Goal: Information Seeking & Learning: Learn about a topic

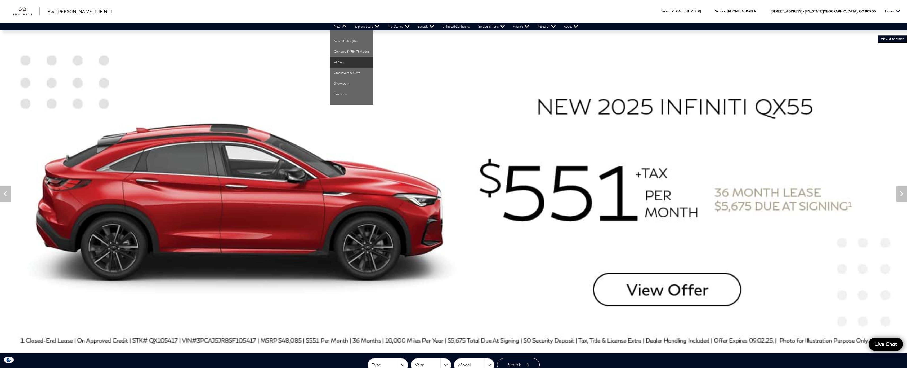
click at [349, 62] on link "All New" at bounding box center [351, 62] width 43 height 11
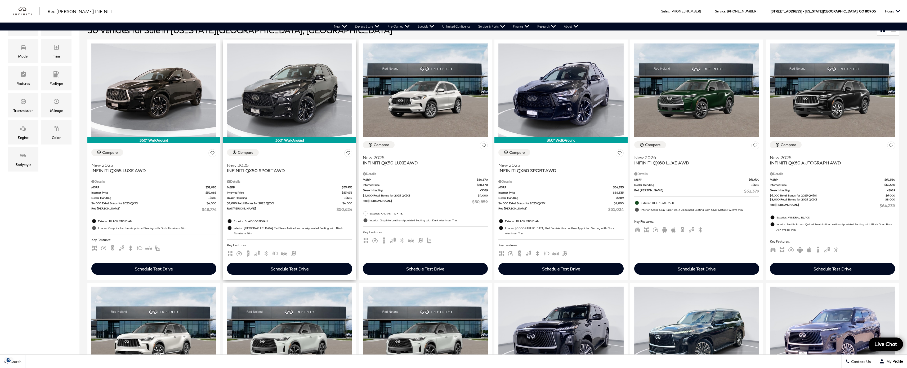
scroll to position [169, 0]
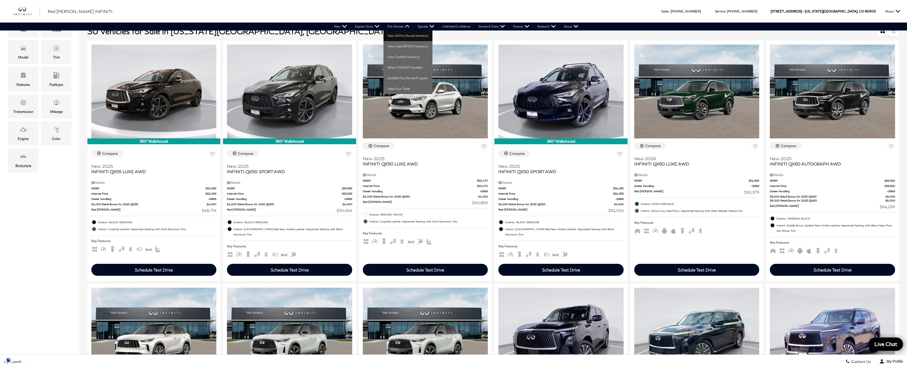
click at [401, 34] on link "View All Pre-Owned Inventory" at bounding box center [407, 35] width 49 height 11
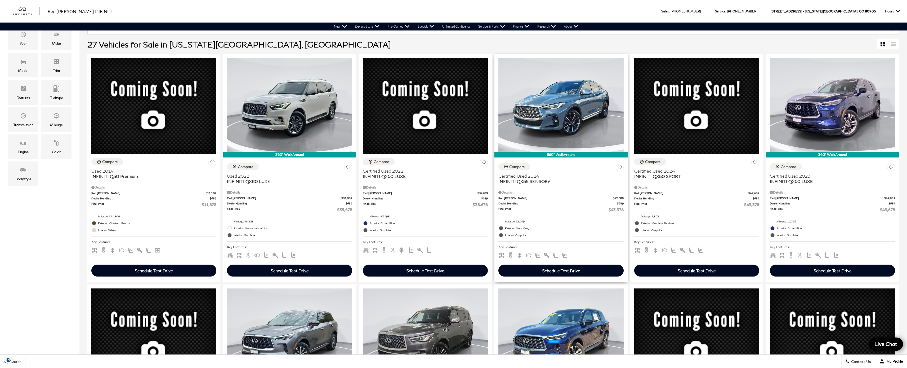
scroll to position [155, 0]
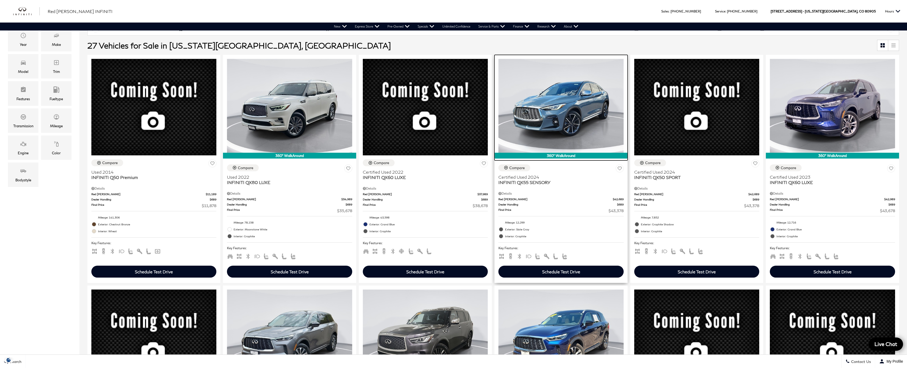
click at [568, 130] on img at bounding box center [560, 106] width 125 height 94
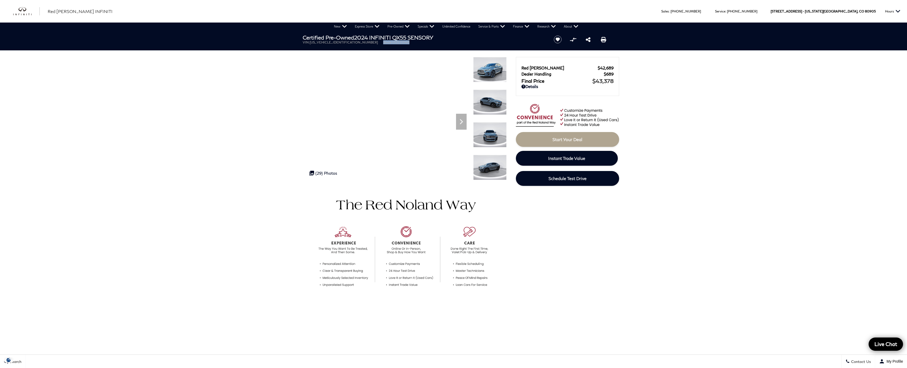
drag, startPoint x: 350, startPoint y: 43, endPoint x: 378, endPoint y: 42, distance: 27.6
click at [378, 42] on ul "VIN: [US_VEHICLE_IDENTIFICATION_NUMBER] Stock: UI111154D" at bounding box center [424, 42] width 242 height 4
copy li "Stock: UI111154D"
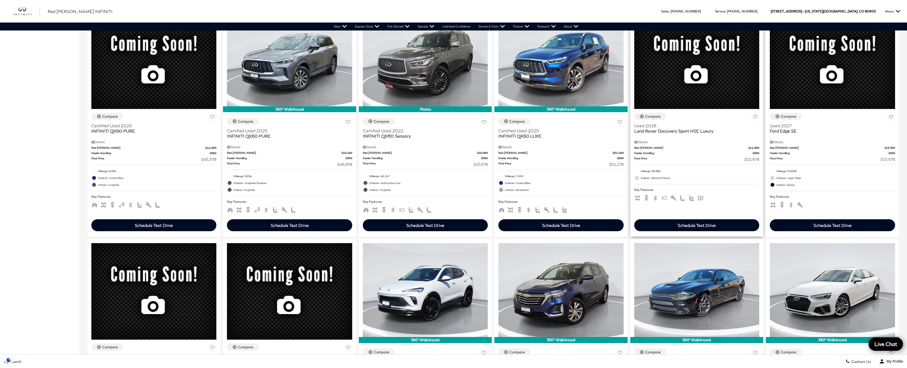
scroll to position [405, 0]
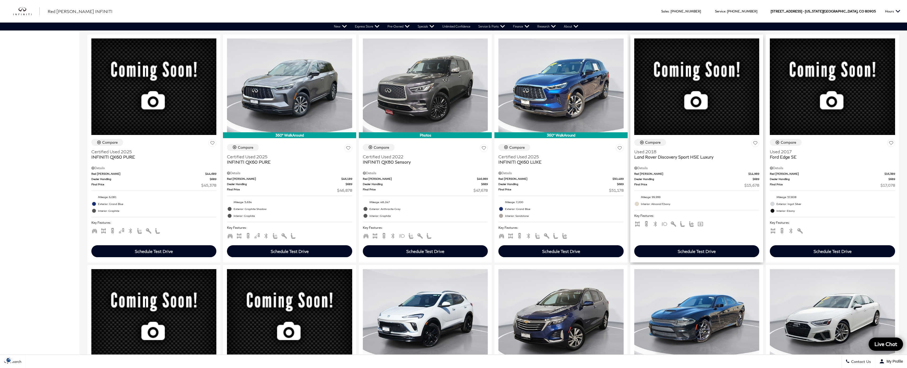
click at [655, 159] on span "Land Rover Discovery Sport HSE Luxury" at bounding box center [694, 156] width 121 height 5
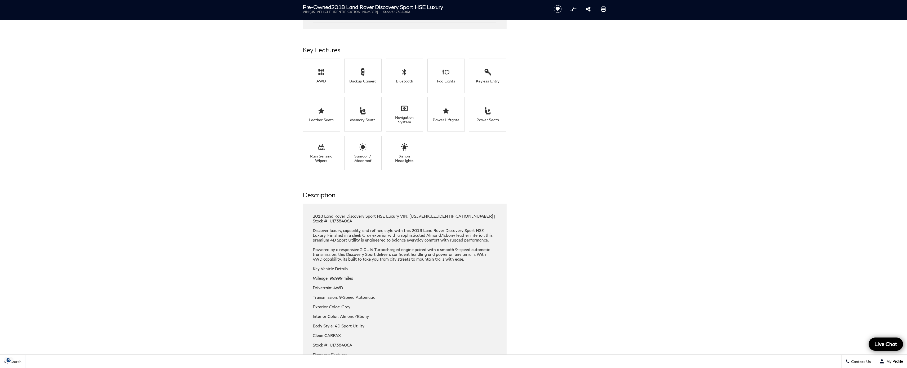
scroll to position [492, 0]
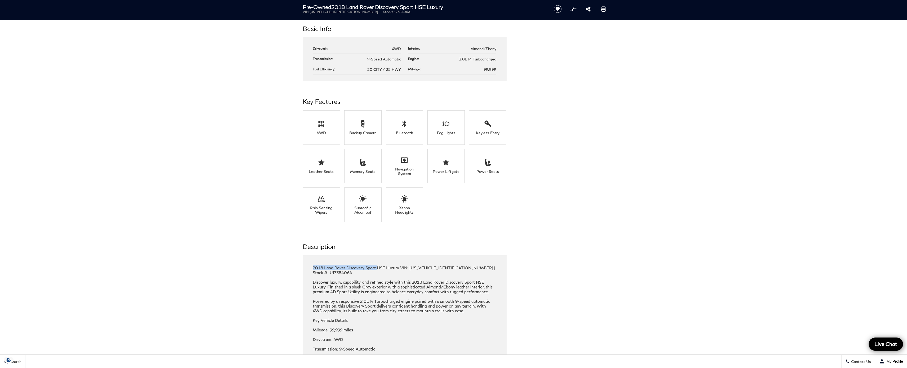
drag, startPoint x: 313, startPoint y: 267, endPoint x: 372, endPoint y: 280, distance: 60.6
copy div "2018 Land Rover Discovery Sport"
drag, startPoint x: 455, startPoint y: 268, endPoint x: 508, endPoint y: 266, distance: 53.0
click at [508, 266] on div "Description 2018 Land Rover Discovery Sport HSE Luxury VIN: SALCT2SX4JH738406 |…" at bounding box center [454, 373] width 318 height 263
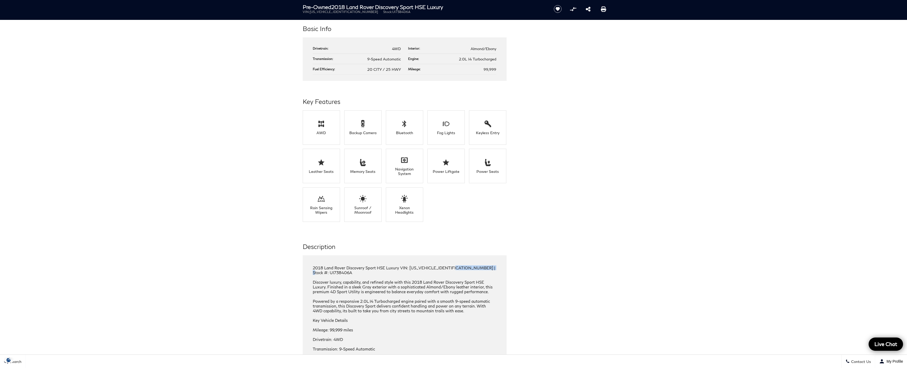
copy div "Stock #: UI738406A"
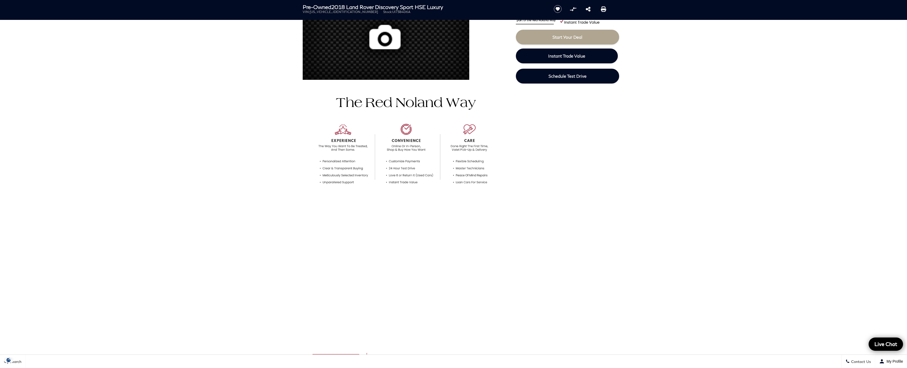
scroll to position [0, 0]
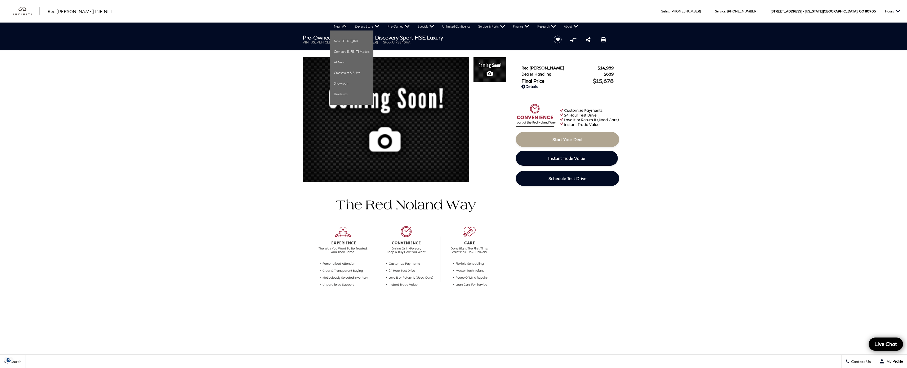
click at [341, 26] on link "New" at bounding box center [340, 27] width 21 height 8
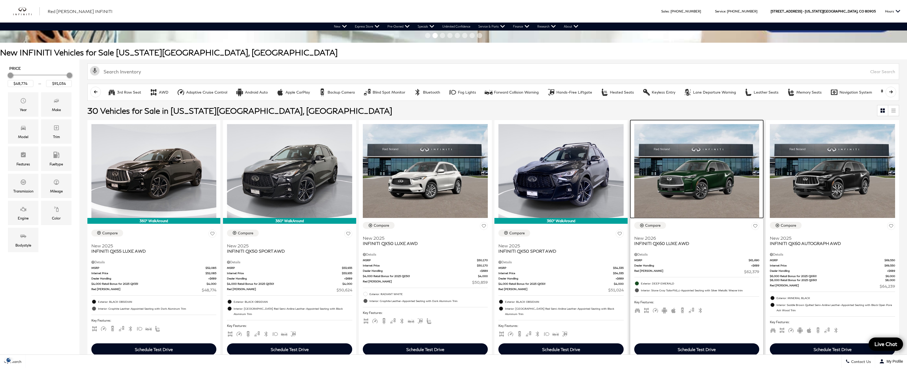
click at [704, 194] on img at bounding box center [696, 171] width 125 height 94
